Goal: Transaction & Acquisition: Book appointment/travel/reservation

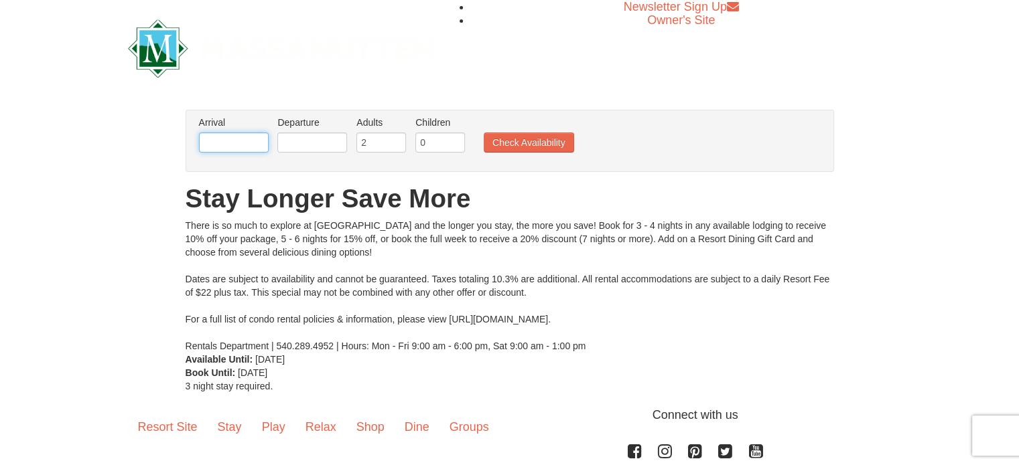
click at [260, 134] on input "text" at bounding box center [234, 143] width 70 height 20
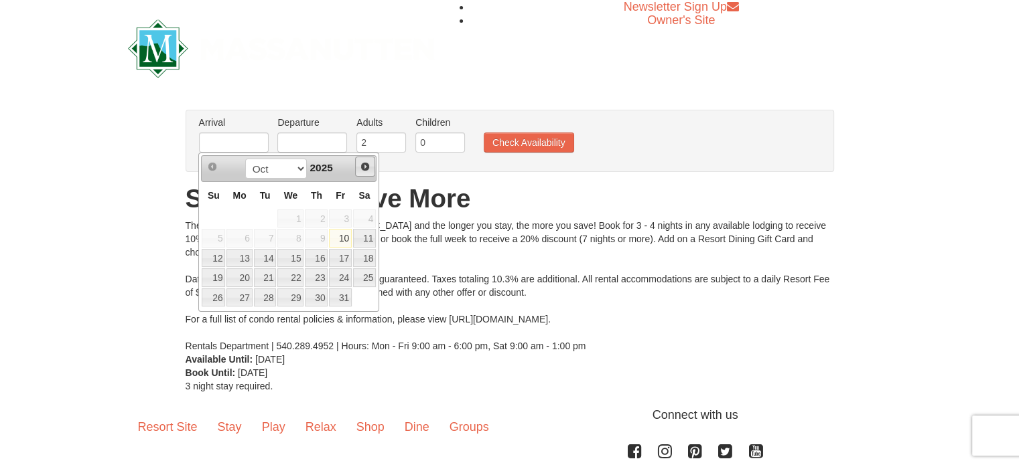
click at [364, 163] on span "Next" at bounding box center [365, 166] width 11 height 11
click at [244, 275] on link "22" at bounding box center [238, 278] width 25 height 19
type input "[DATE]"
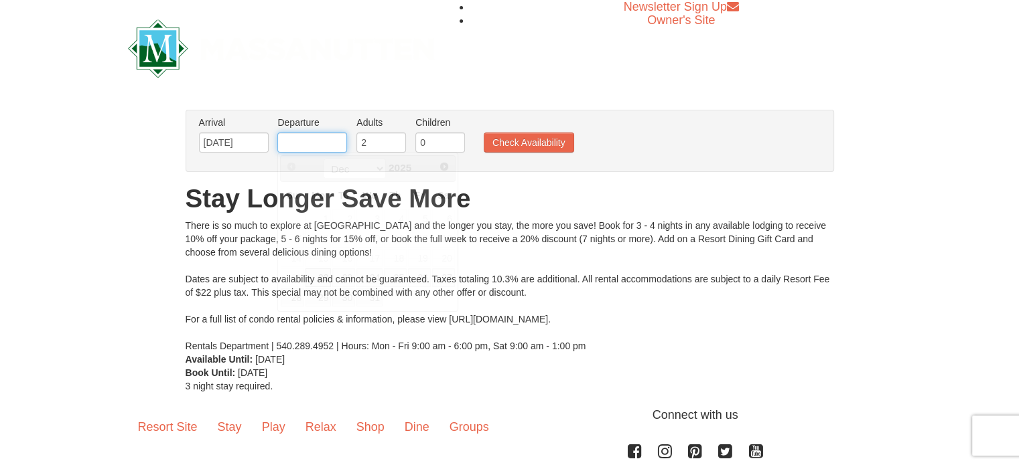
click at [323, 146] on input "text" at bounding box center [312, 143] width 70 height 20
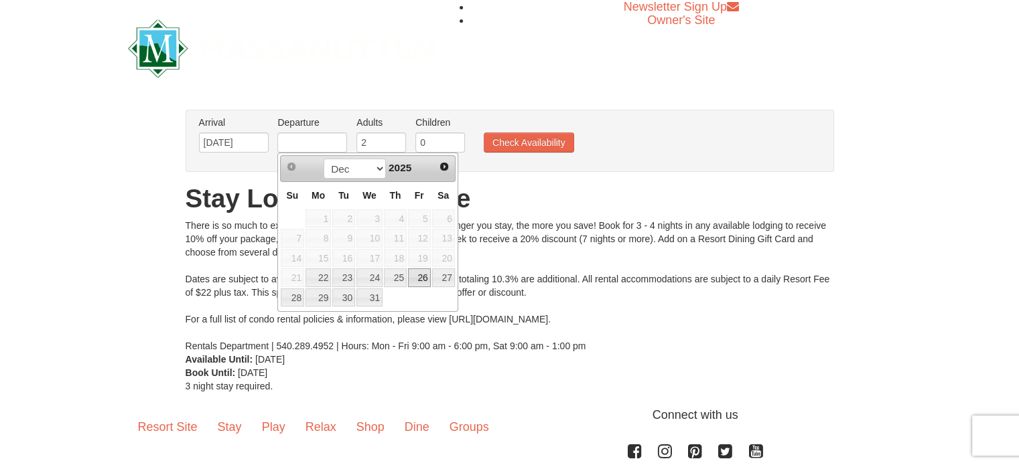
click at [428, 271] on link "26" at bounding box center [419, 278] width 23 height 19
type input "[DATE]"
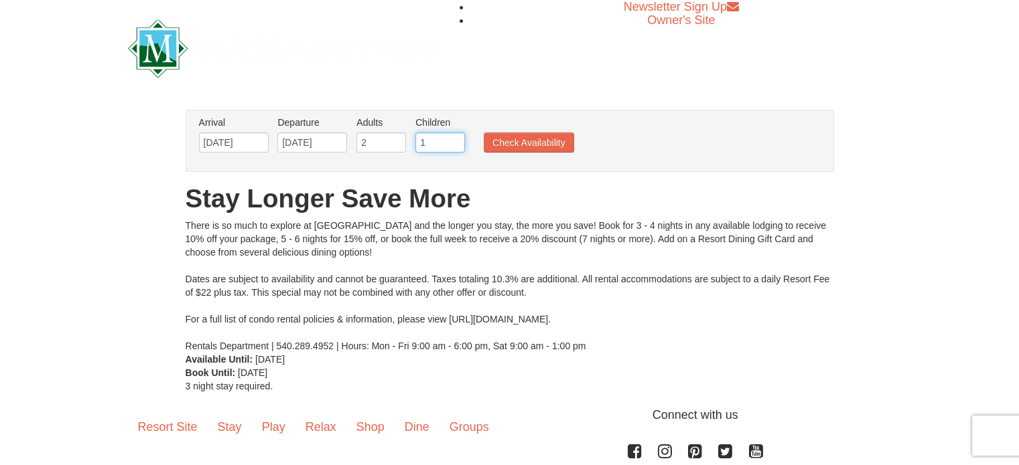
click at [453, 139] on input "1" at bounding box center [440, 143] width 50 height 20
type input "2"
click at [453, 138] on input "2" at bounding box center [440, 143] width 50 height 20
click at [528, 145] on button "Check Availability" at bounding box center [528, 143] width 90 height 20
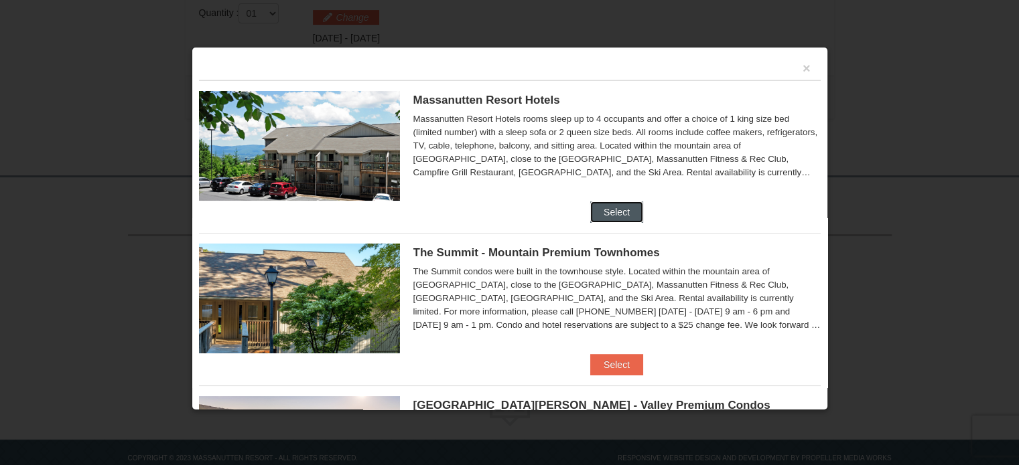
click at [618, 214] on button "Select" at bounding box center [616, 212] width 53 height 21
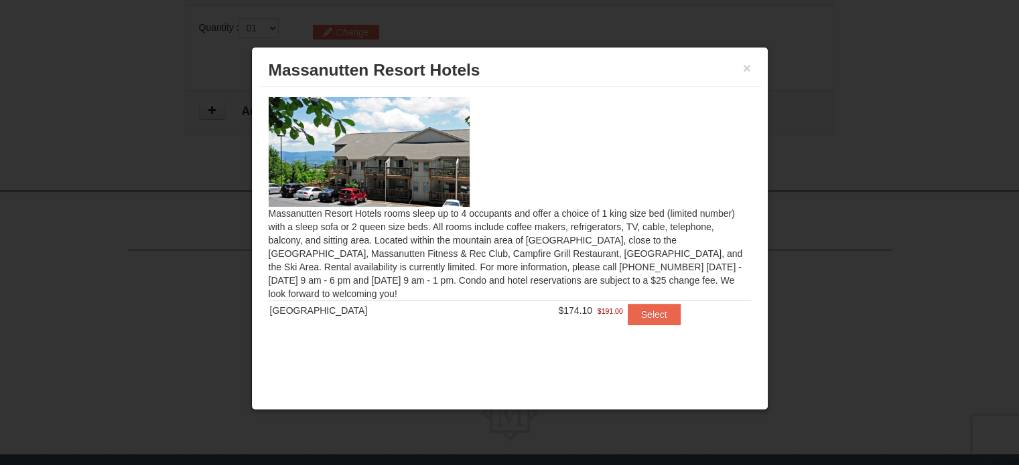
scroll to position [398, 0]
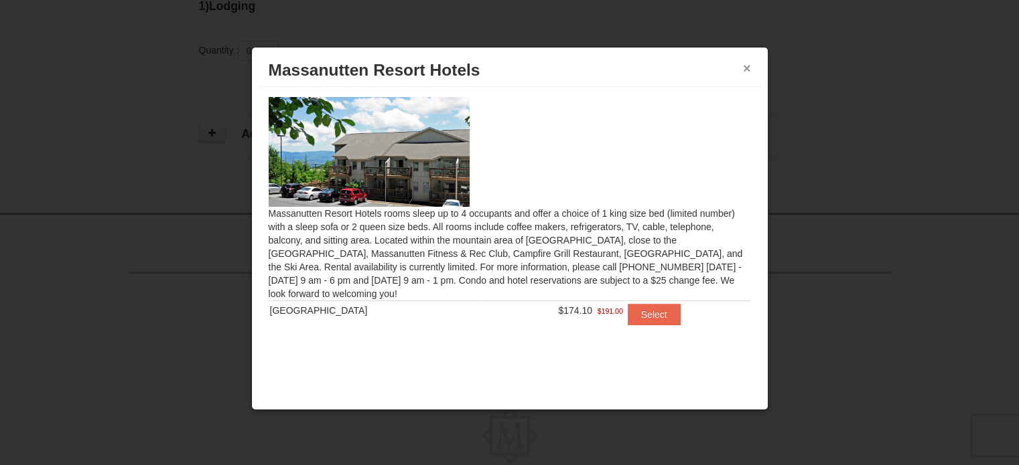
click at [747, 63] on button "×" at bounding box center [747, 68] width 8 height 13
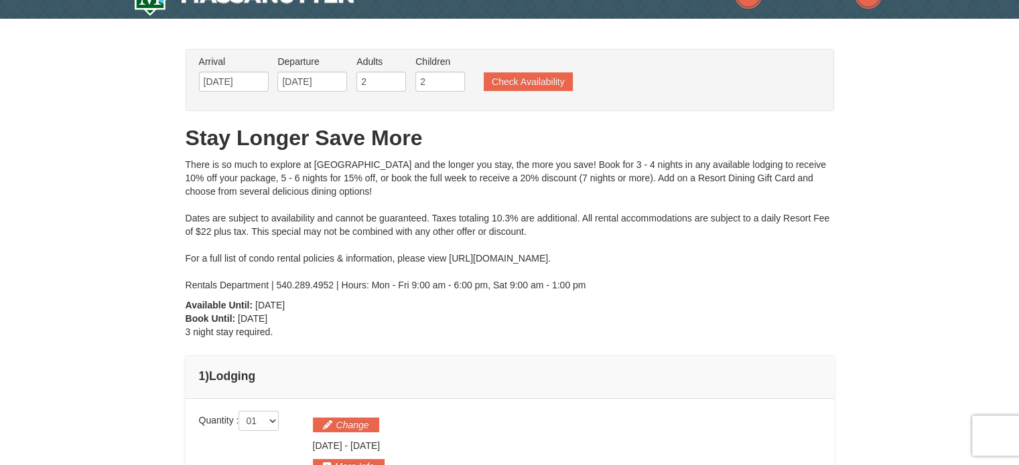
scroll to position [0, 0]
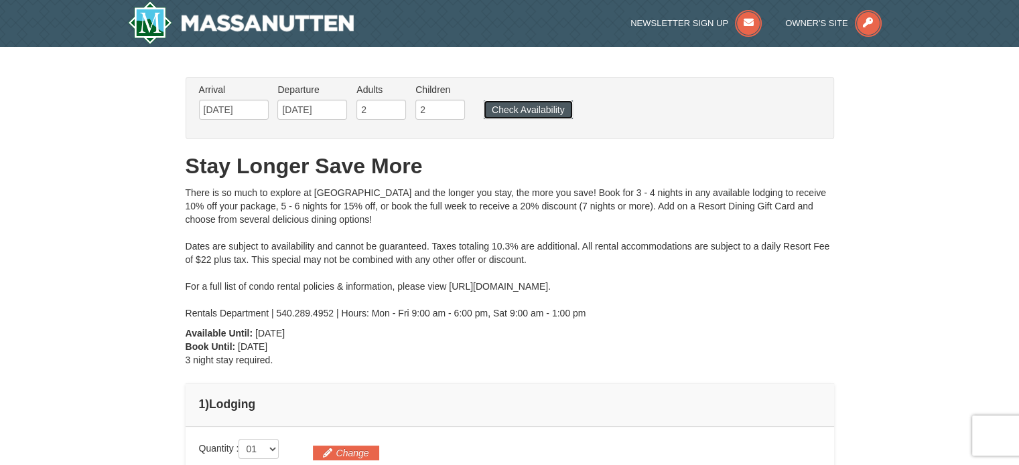
click at [536, 102] on button "Check Availability" at bounding box center [527, 109] width 89 height 19
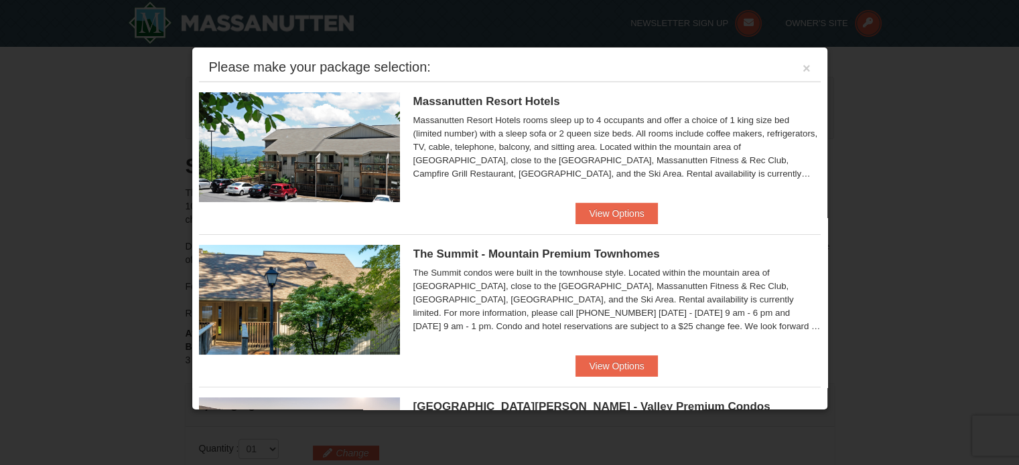
scroll to position [134, 0]
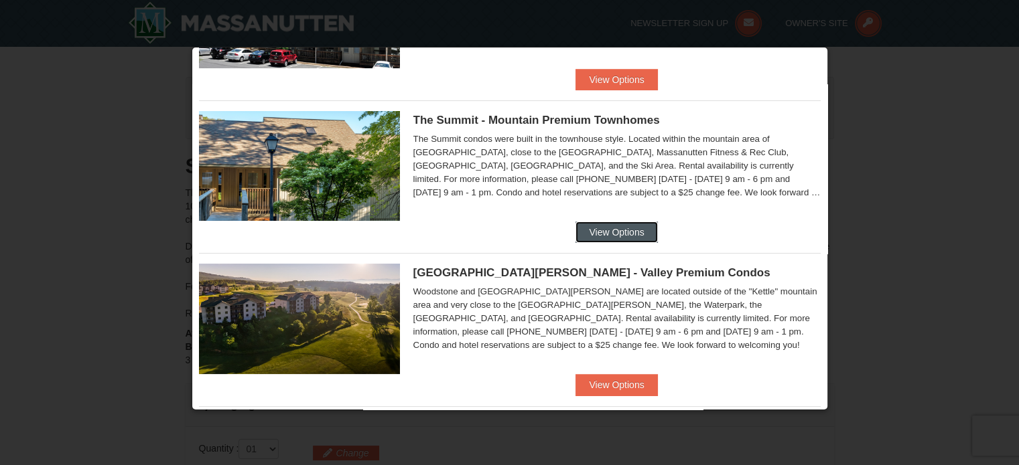
click at [605, 232] on button "View Options" at bounding box center [616, 232] width 82 height 21
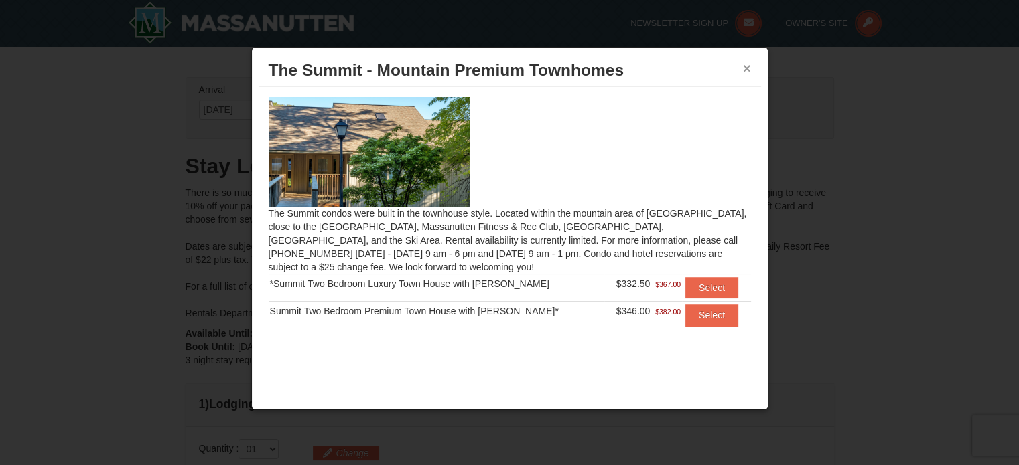
click at [745, 68] on button "×" at bounding box center [747, 68] width 8 height 13
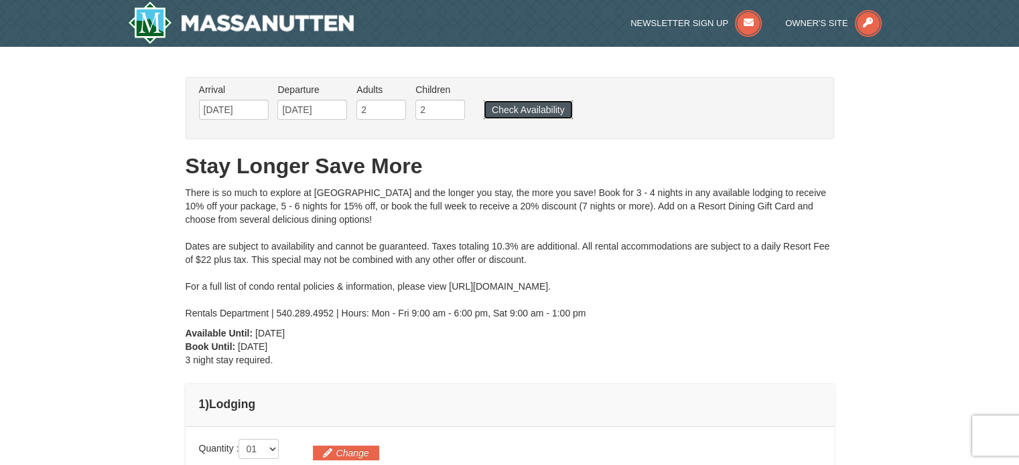
click at [526, 104] on button "Check Availability" at bounding box center [527, 109] width 89 height 19
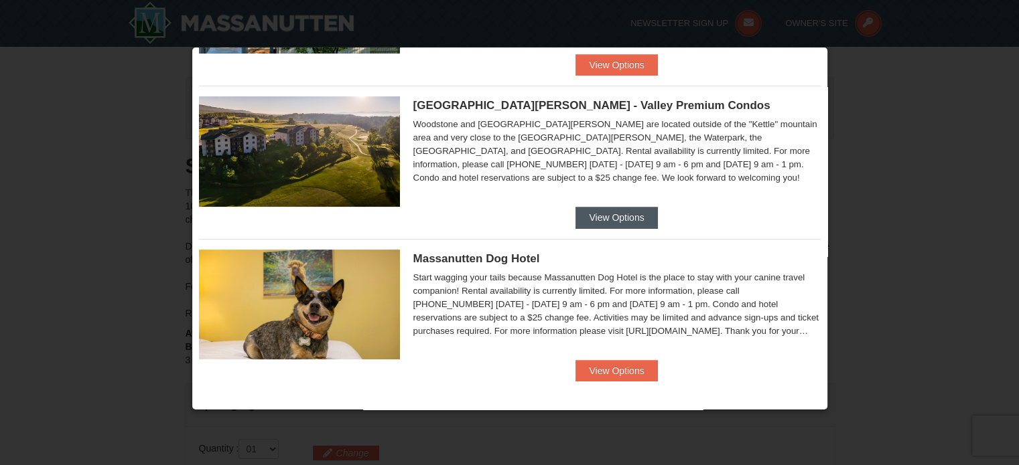
scroll to position [303, 0]
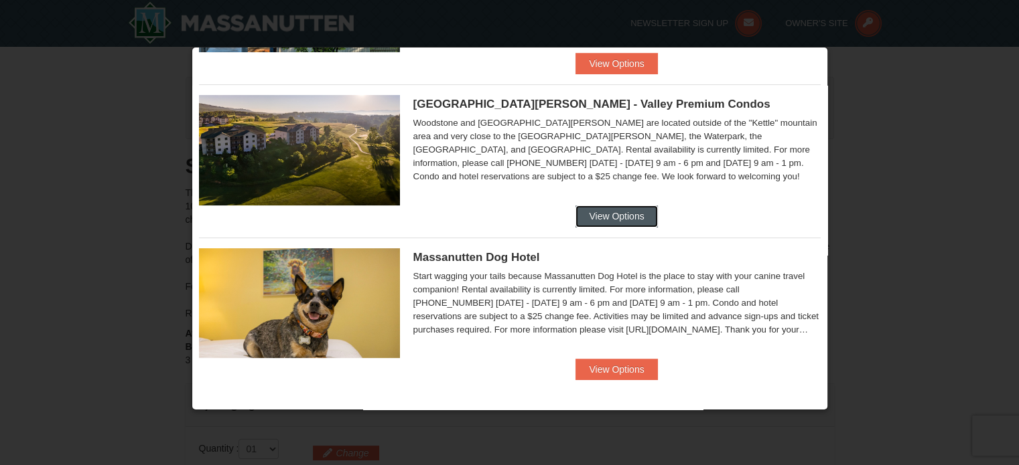
click at [611, 222] on button "View Options" at bounding box center [616, 216] width 82 height 21
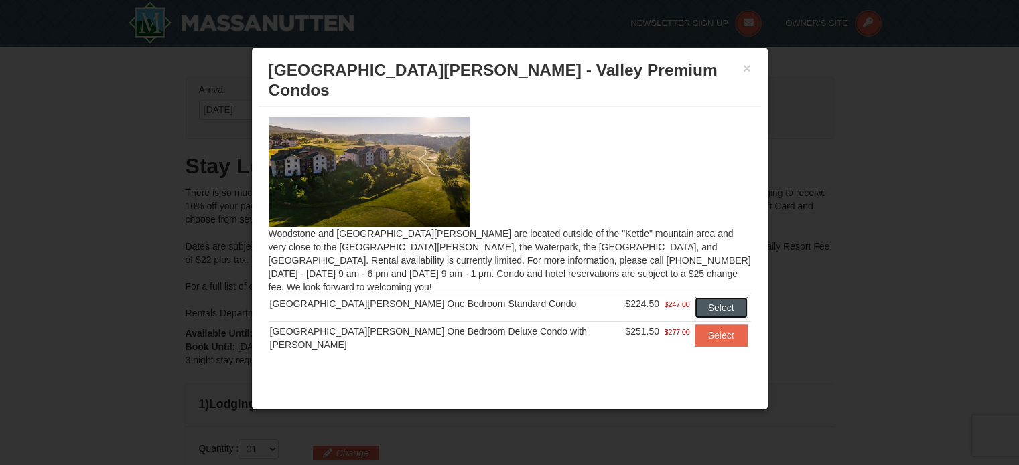
click at [715, 297] on button "Select" at bounding box center [720, 307] width 53 height 21
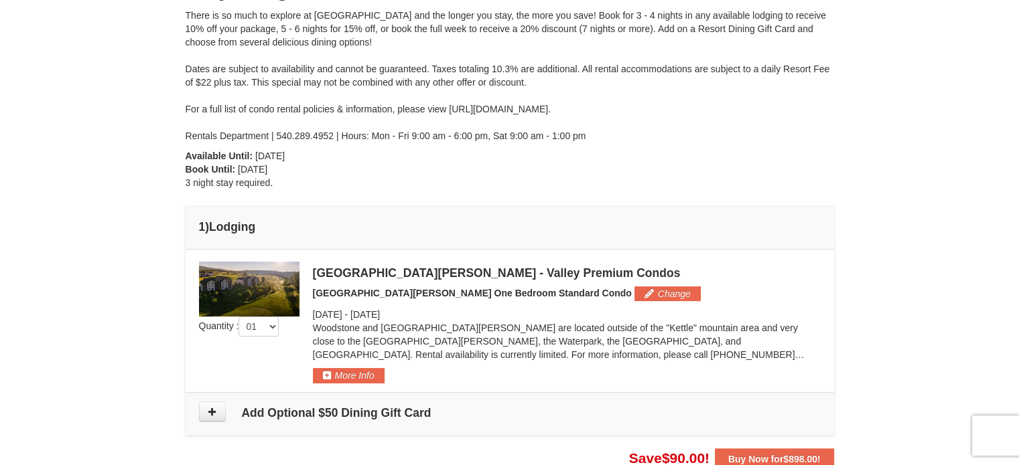
scroll to position [0, 0]
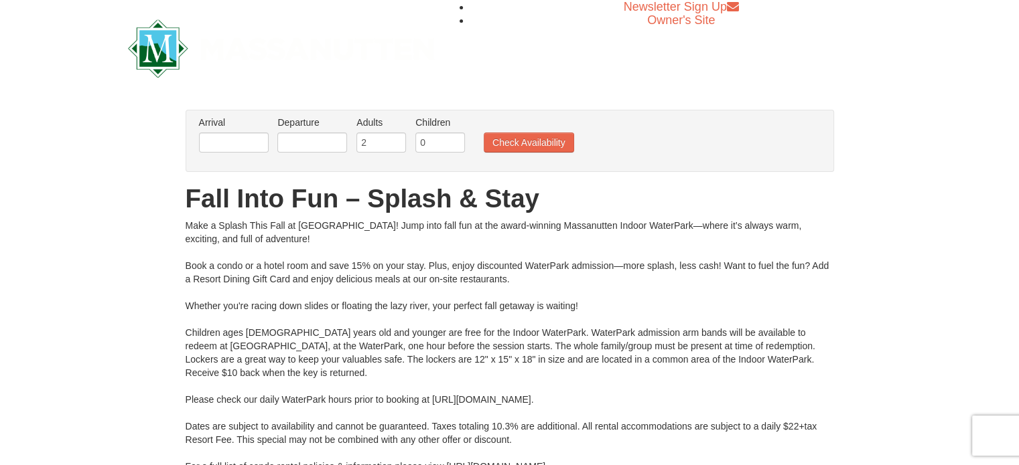
click at [254, 131] on li "Arrival Please format dates MM/DD/YYYY Please format dates MM/DD/YYYY" at bounding box center [234, 138] width 76 height 44
click at [254, 143] on input "text" at bounding box center [234, 143] width 70 height 20
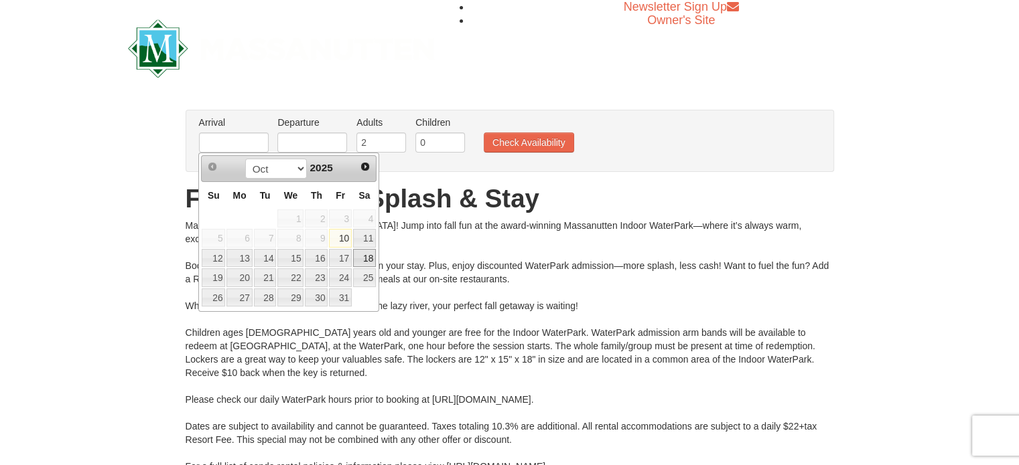
click at [368, 256] on link "18" at bounding box center [364, 258] width 23 height 19
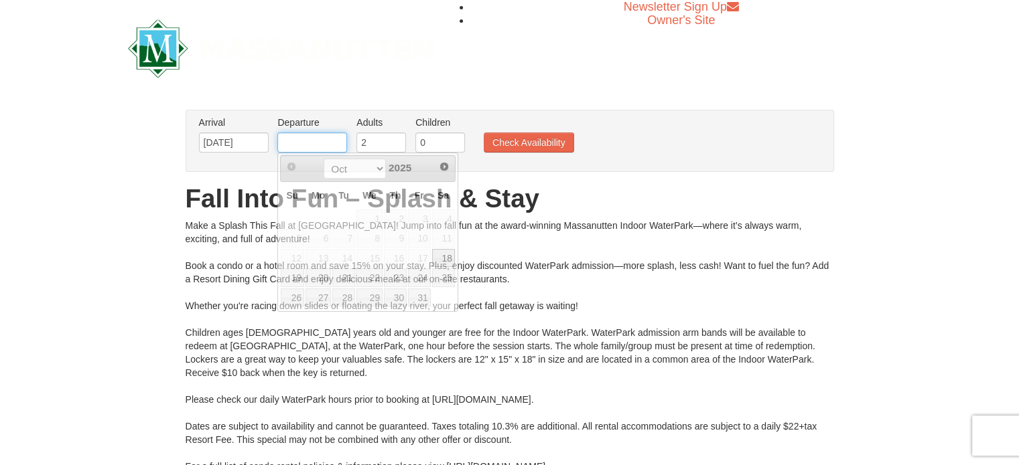
click at [329, 141] on input "text" at bounding box center [312, 143] width 70 height 20
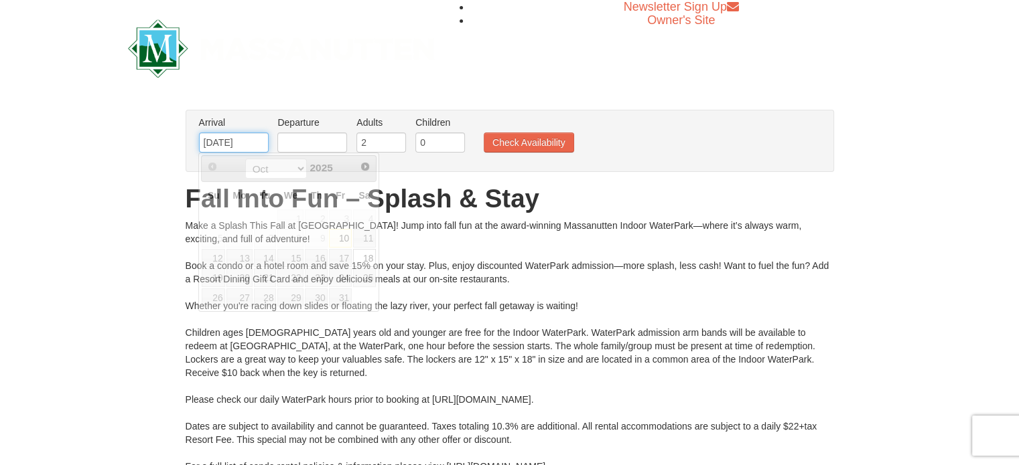
click at [247, 133] on input "10/18/2025" at bounding box center [234, 143] width 70 height 20
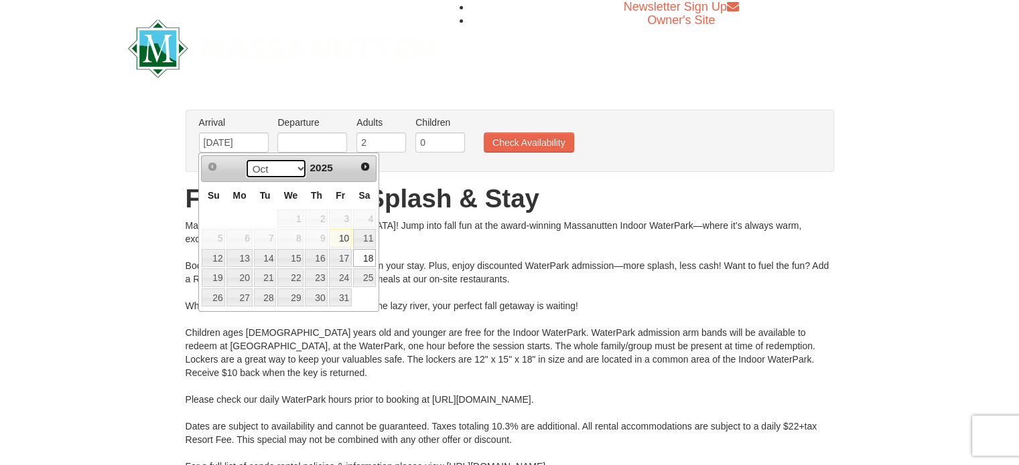
click at [298, 169] on select "Oct Nov Dec" at bounding box center [276, 169] width 62 height 20
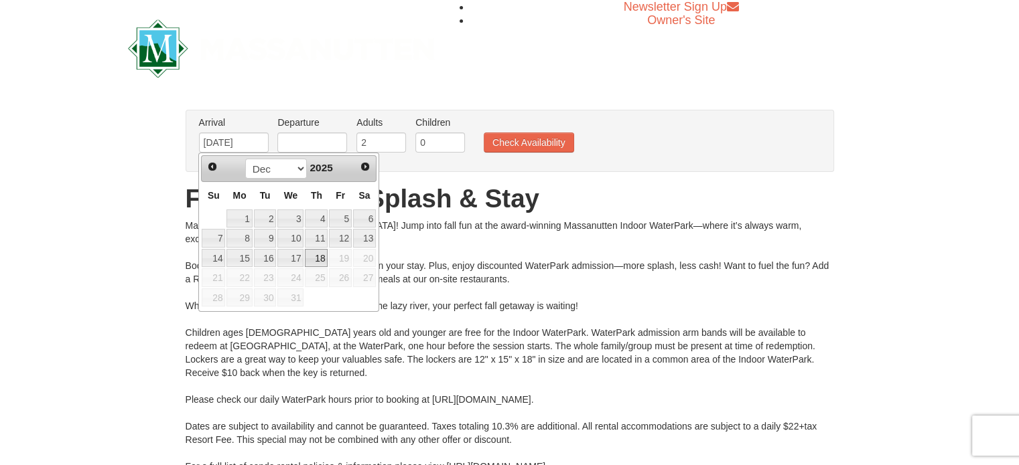
click at [319, 253] on link "18" at bounding box center [316, 258] width 23 height 19
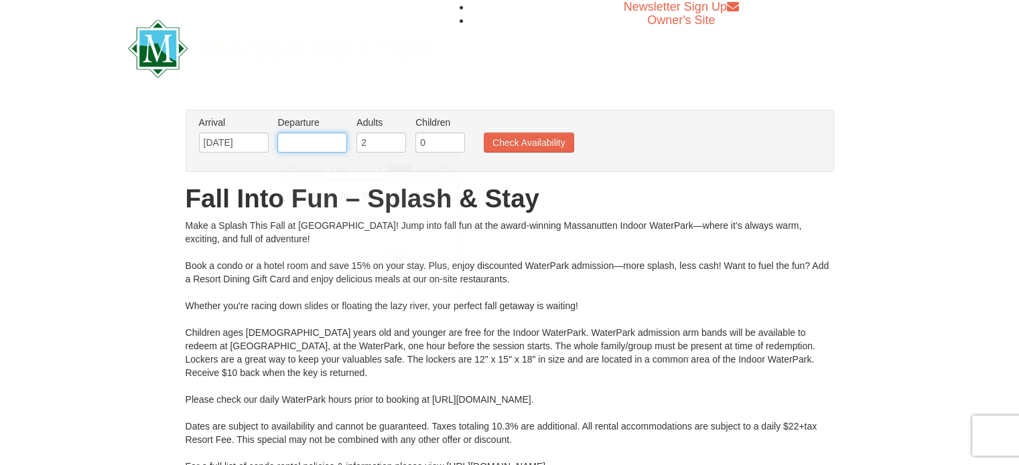
click at [307, 149] on input "text" at bounding box center [312, 143] width 70 height 20
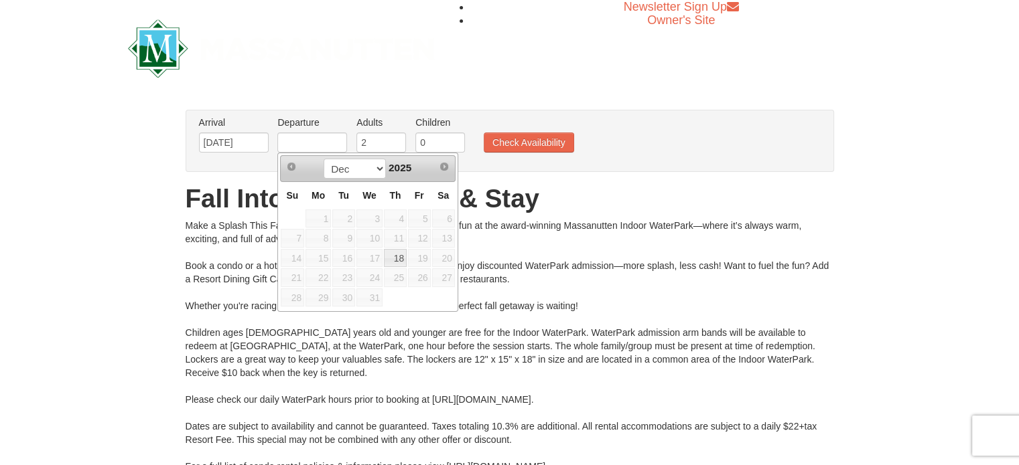
click at [370, 297] on span "31" at bounding box center [369, 298] width 26 height 19
click at [317, 256] on span "15" at bounding box center [317, 258] width 25 height 19
click at [321, 265] on span "15" at bounding box center [317, 258] width 25 height 19
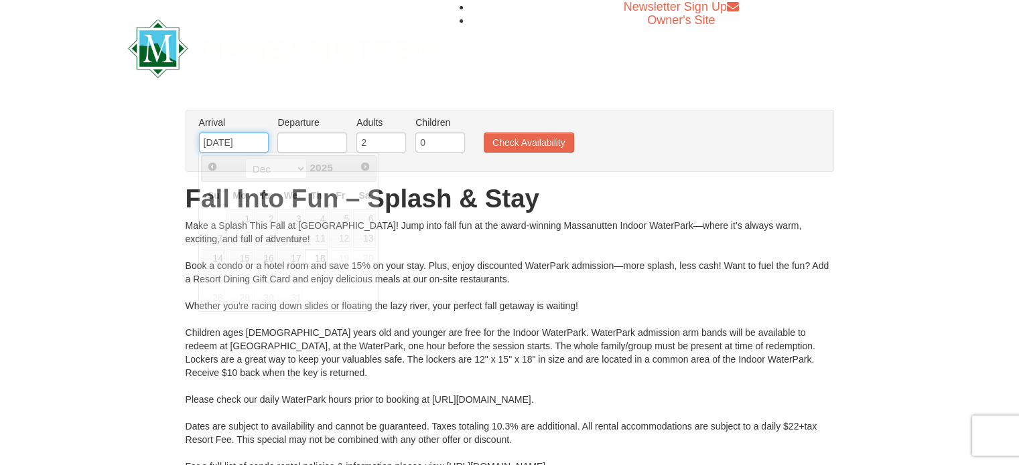
click at [260, 144] on input "[DATE]" at bounding box center [234, 143] width 70 height 20
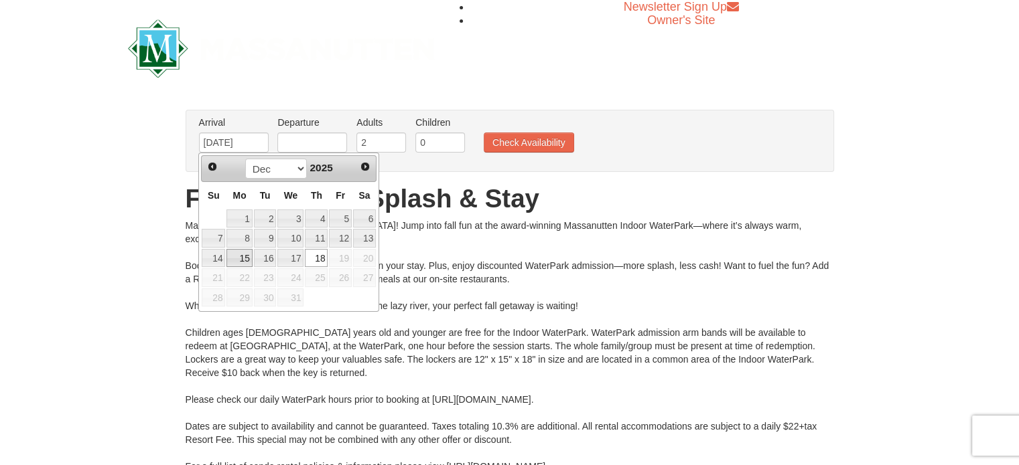
click at [241, 257] on link "15" at bounding box center [238, 258] width 25 height 19
type input "[DATE]"
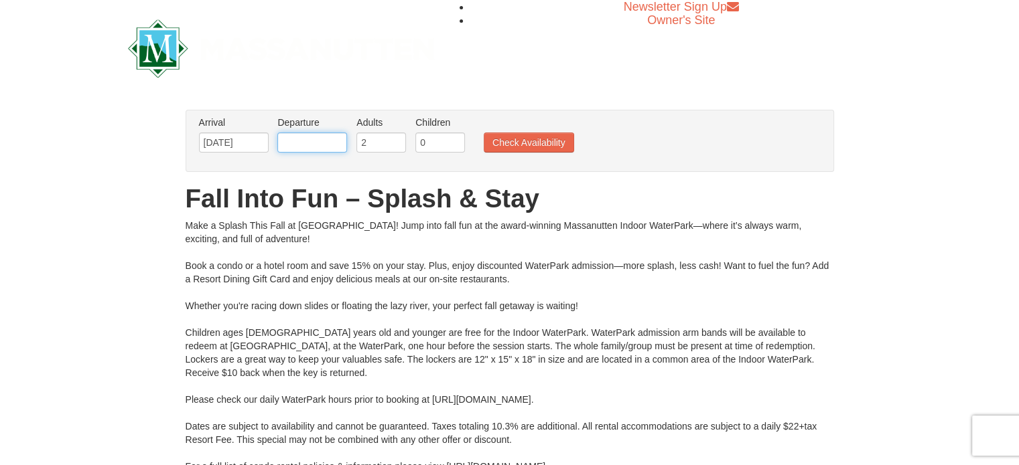
click at [309, 144] on input "text" at bounding box center [312, 143] width 70 height 20
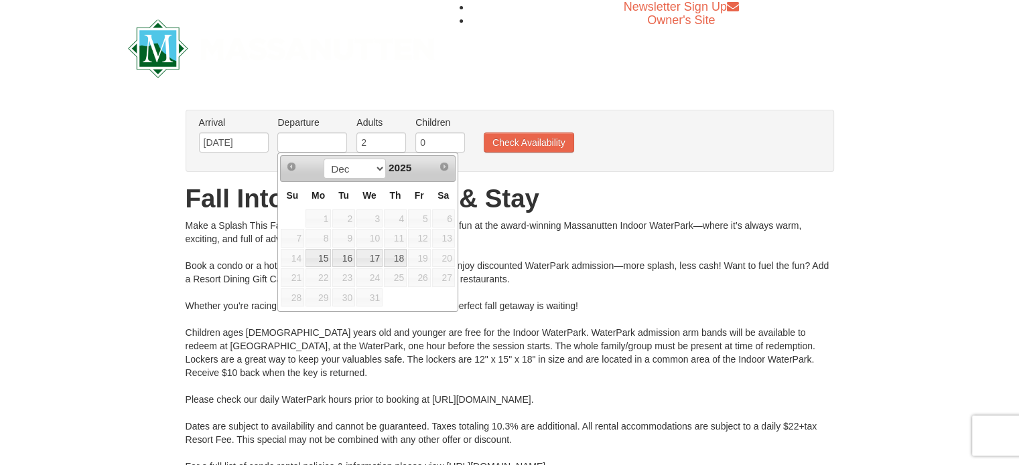
click at [407, 261] on td "18" at bounding box center [395, 258] width 24 height 20
type input "[DATE]"
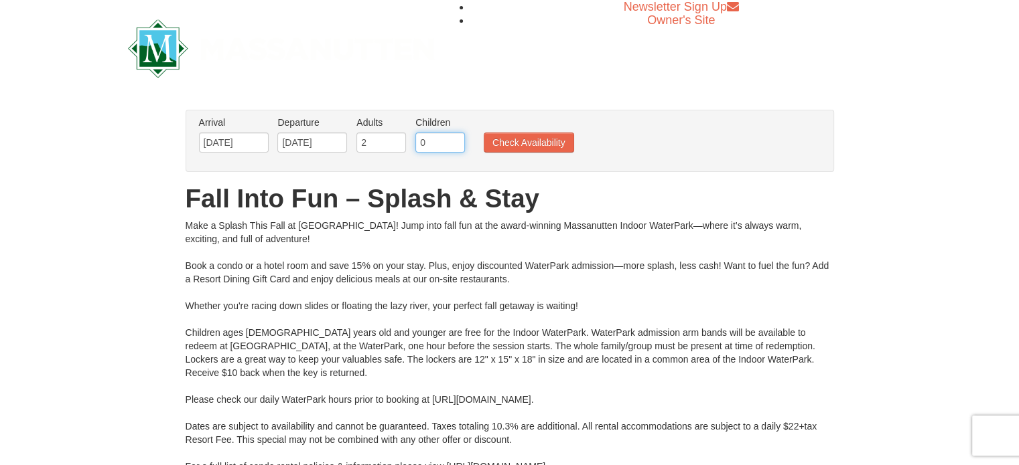
click at [441, 139] on input "0" at bounding box center [440, 143] width 50 height 20
click at [453, 135] on input "0" at bounding box center [440, 143] width 50 height 20
click at [453, 137] on input "1" at bounding box center [440, 143] width 50 height 20
type input "2"
click at [453, 138] on input "2" at bounding box center [440, 143] width 50 height 20
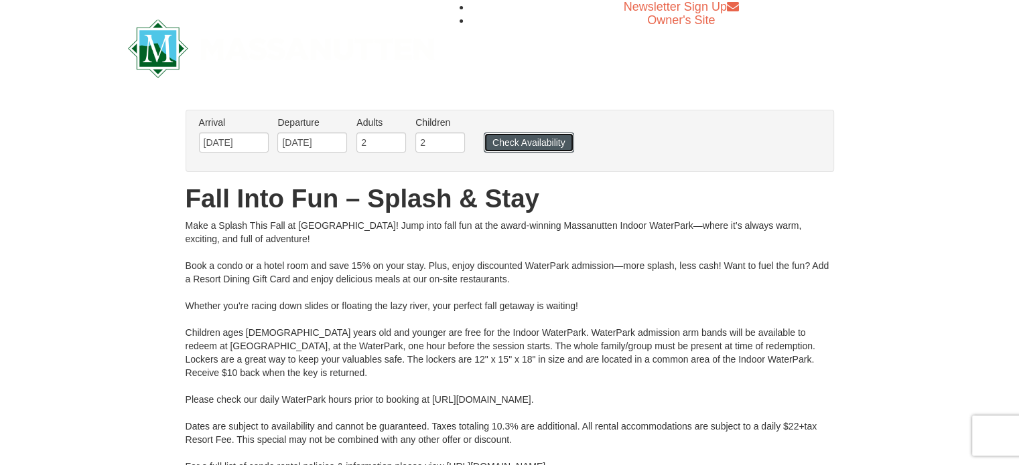
click at [549, 141] on button "Check Availability" at bounding box center [528, 143] width 90 height 20
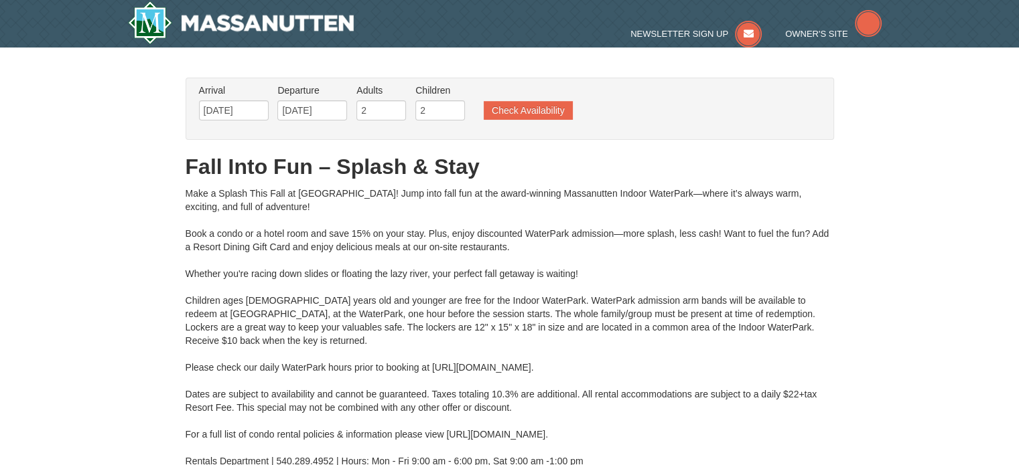
type input "[DATE]"
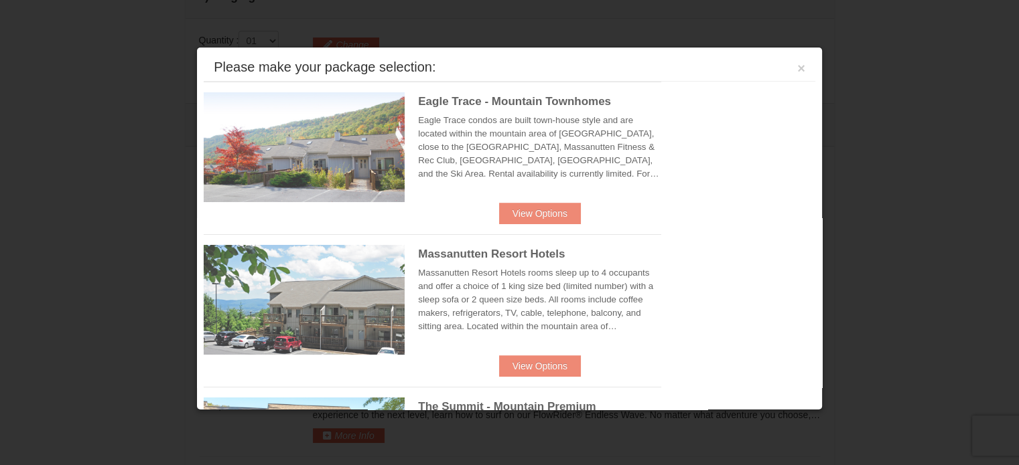
scroll to position [569, 0]
